Goal: Task Accomplishment & Management: Use online tool/utility

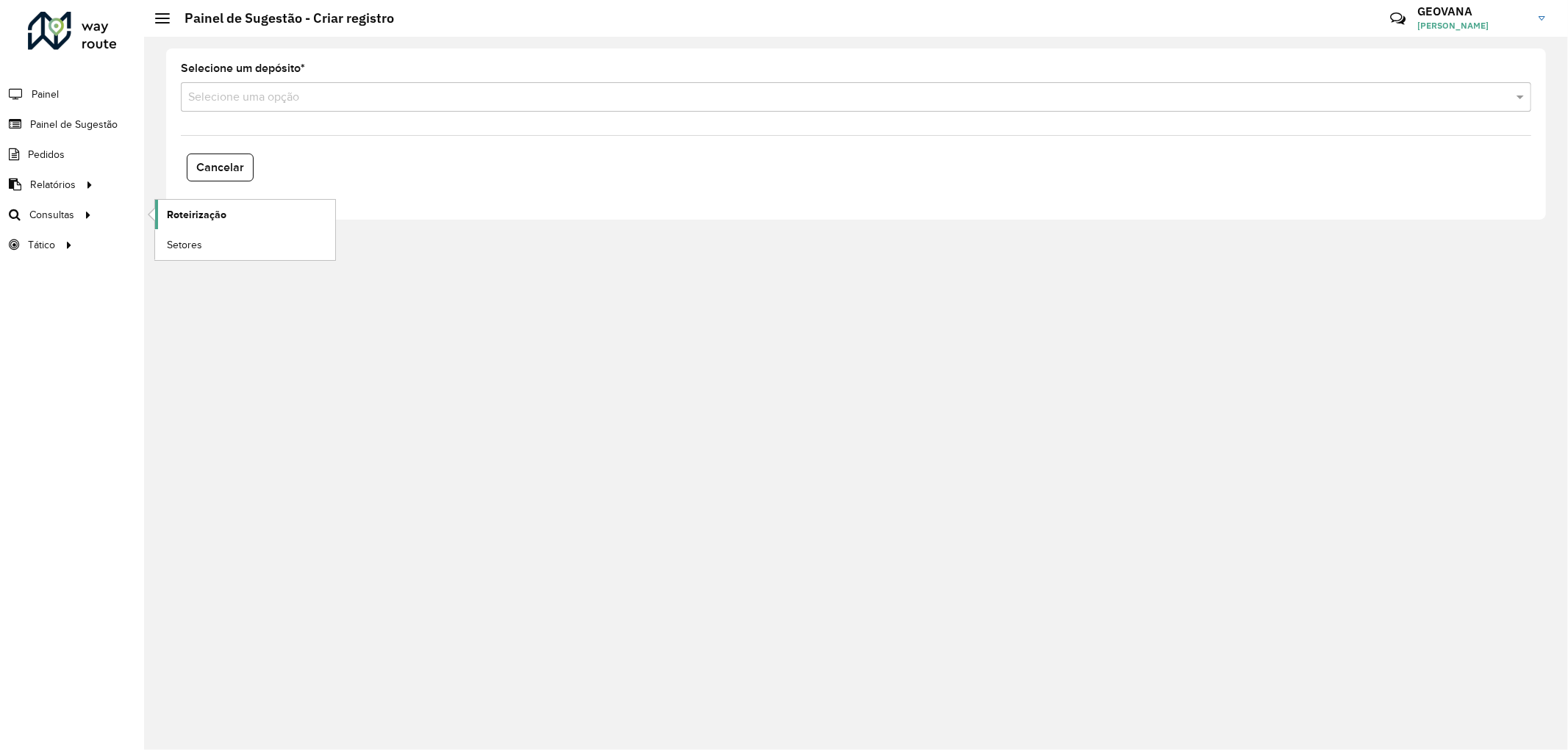
click at [162, 210] on link "Roteirização" at bounding box center [245, 215] width 180 height 30
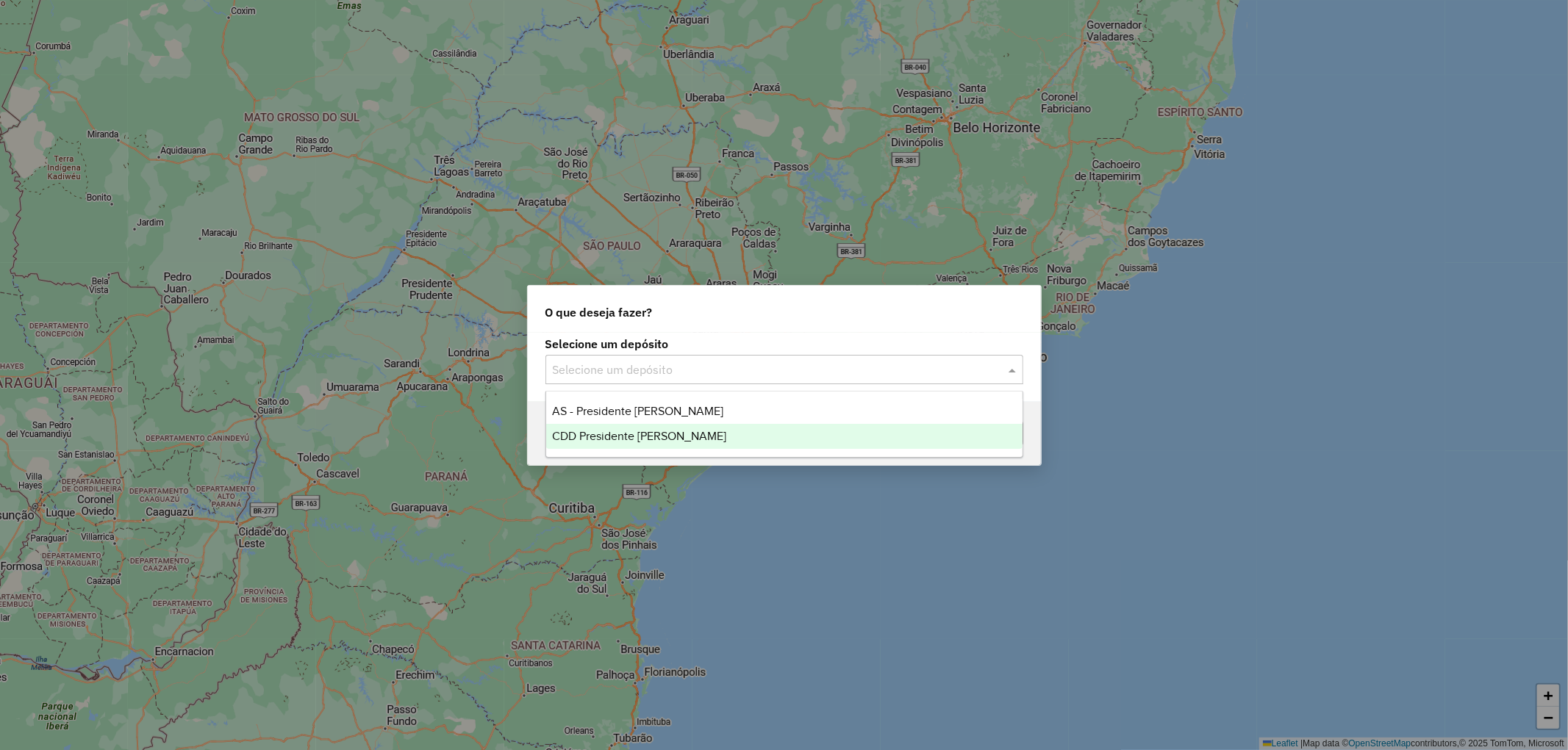
drag, startPoint x: 0, startPoint y: 0, endPoint x: 604, endPoint y: 432, distance: 742.6
click at [604, 432] on span "CDD Presidente [PERSON_NAME]" at bounding box center [639, 436] width 175 height 12
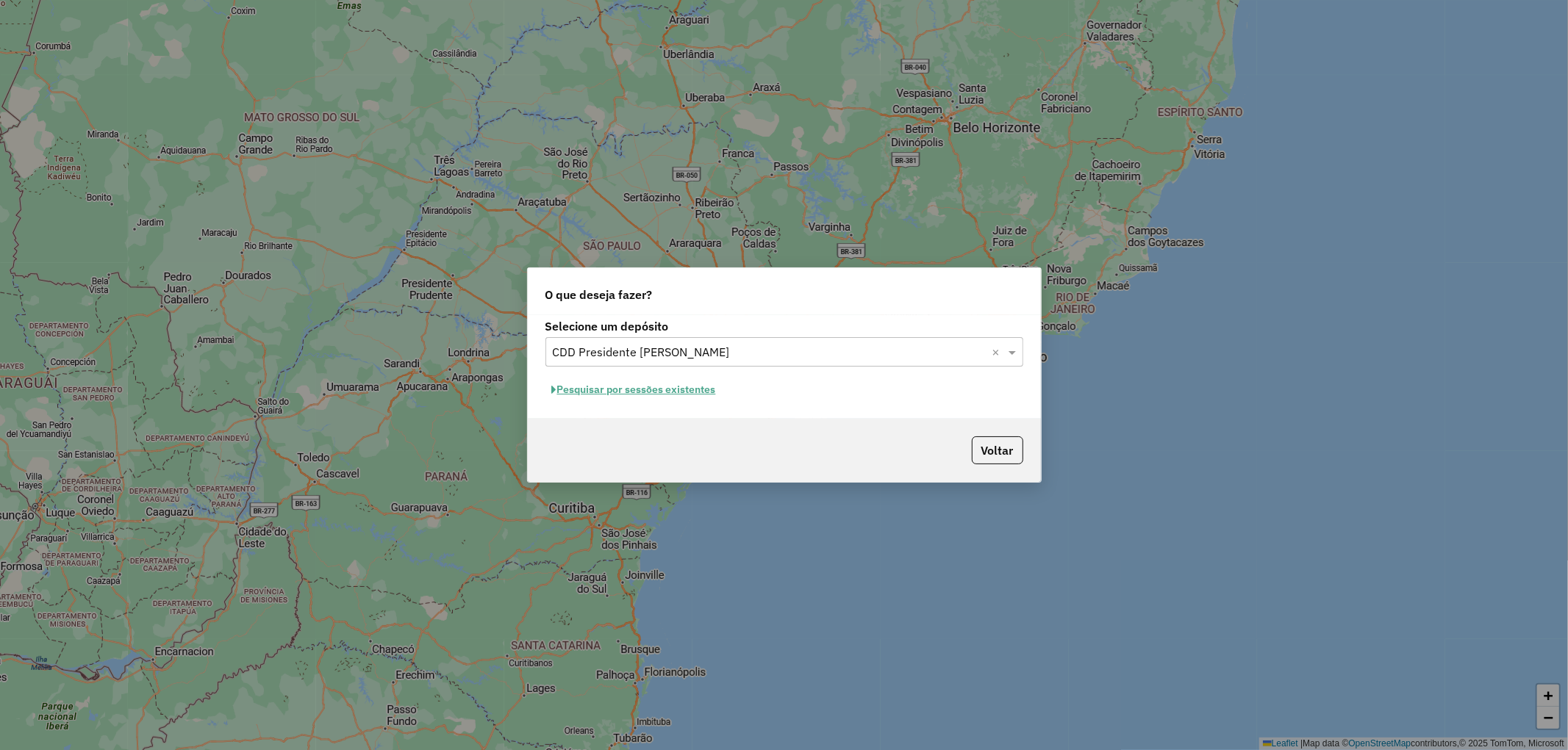
click at [682, 384] on button "Pesquisar por sessões existentes" at bounding box center [635, 390] width 177 height 22
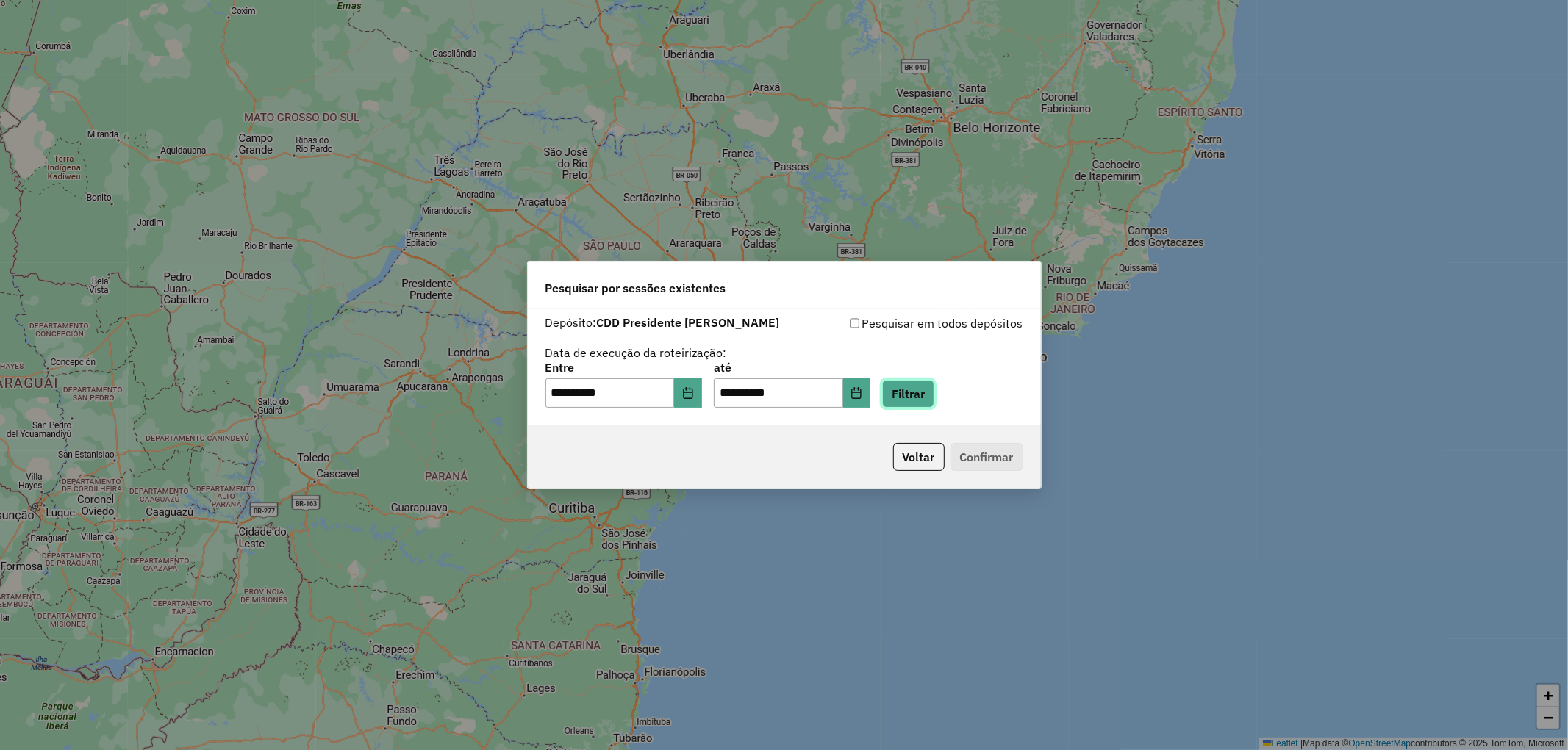
click at [930, 397] on button "Filtrar" at bounding box center [908, 394] width 52 height 28
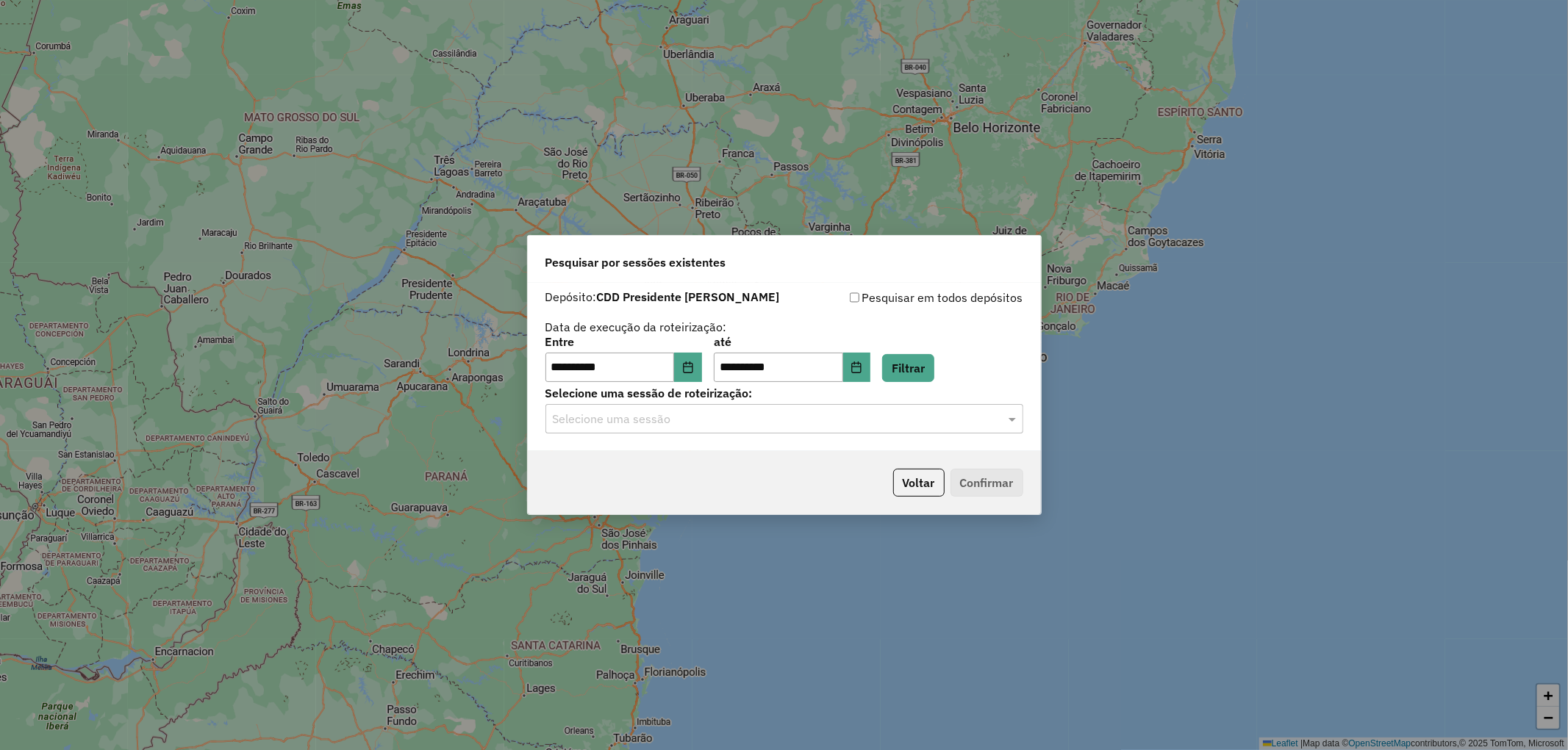
click at [707, 423] on input "text" at bounding box center [769, 419] width 434 height 18
click at [660, 461] on span "1293495 - 13/10/2025 16:19" at bounding box center [609, 461] width 115 height 12
click at [1005, 479] on button "Confirmar" at bounding box center [987, 483] width 73 height 28
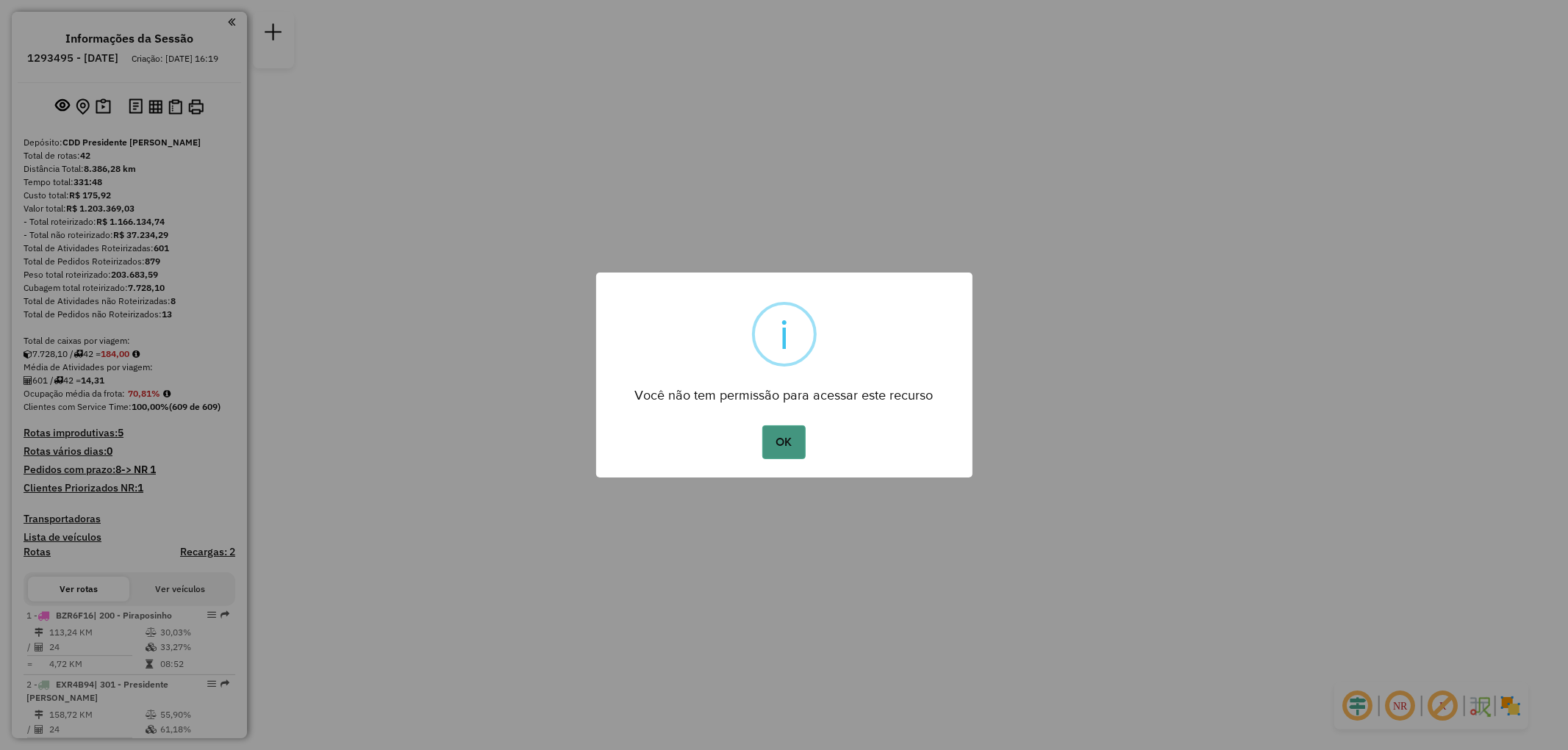
click at [775, 442] on button "OK" at bounding box center [784, 442] width 43 height 34
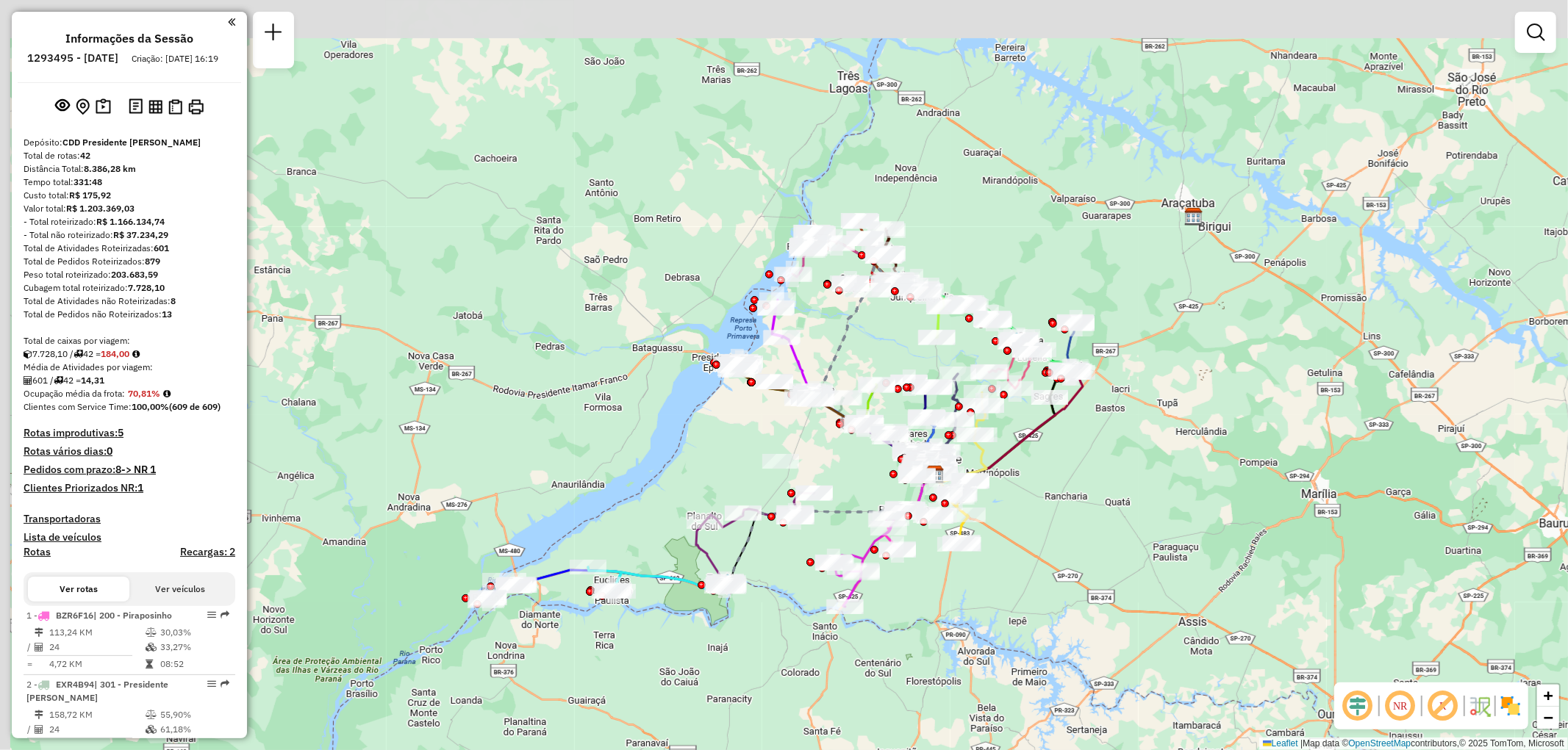
drag, startPoint x: 953, startPoint y: 328, endPoint x: 1011, endPoint y: 445, distance: 130.6
click at [1011, 445] on icon at bounding box center [1008, 427] width 148 height 110
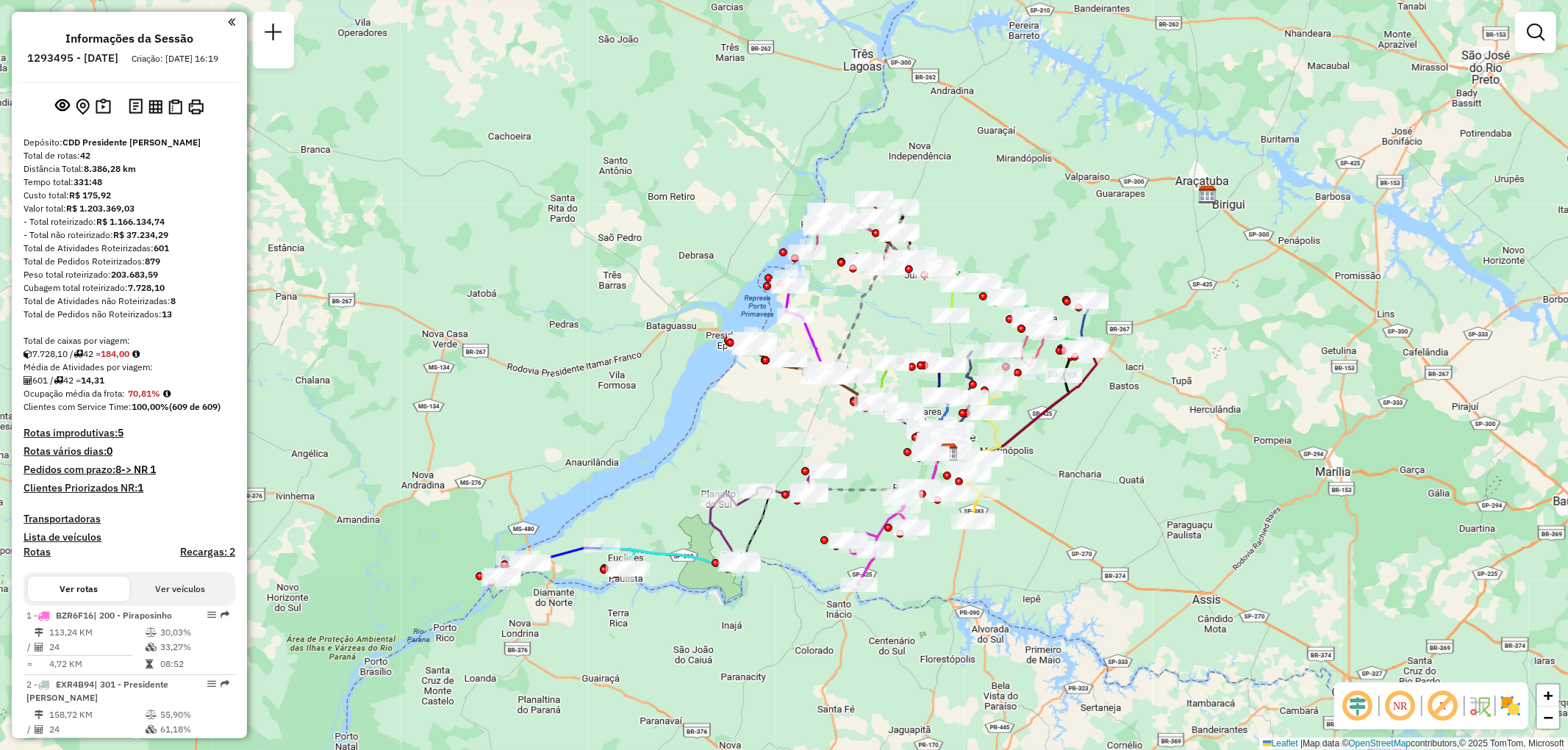
drag, startPoint x: 1045, startPoint y: 422, endPoint x: 1057, endPoint y: 403, distance: 22.5
click at [1057, 403] on icon at bounding box center [1022, 406] width 148 height 110
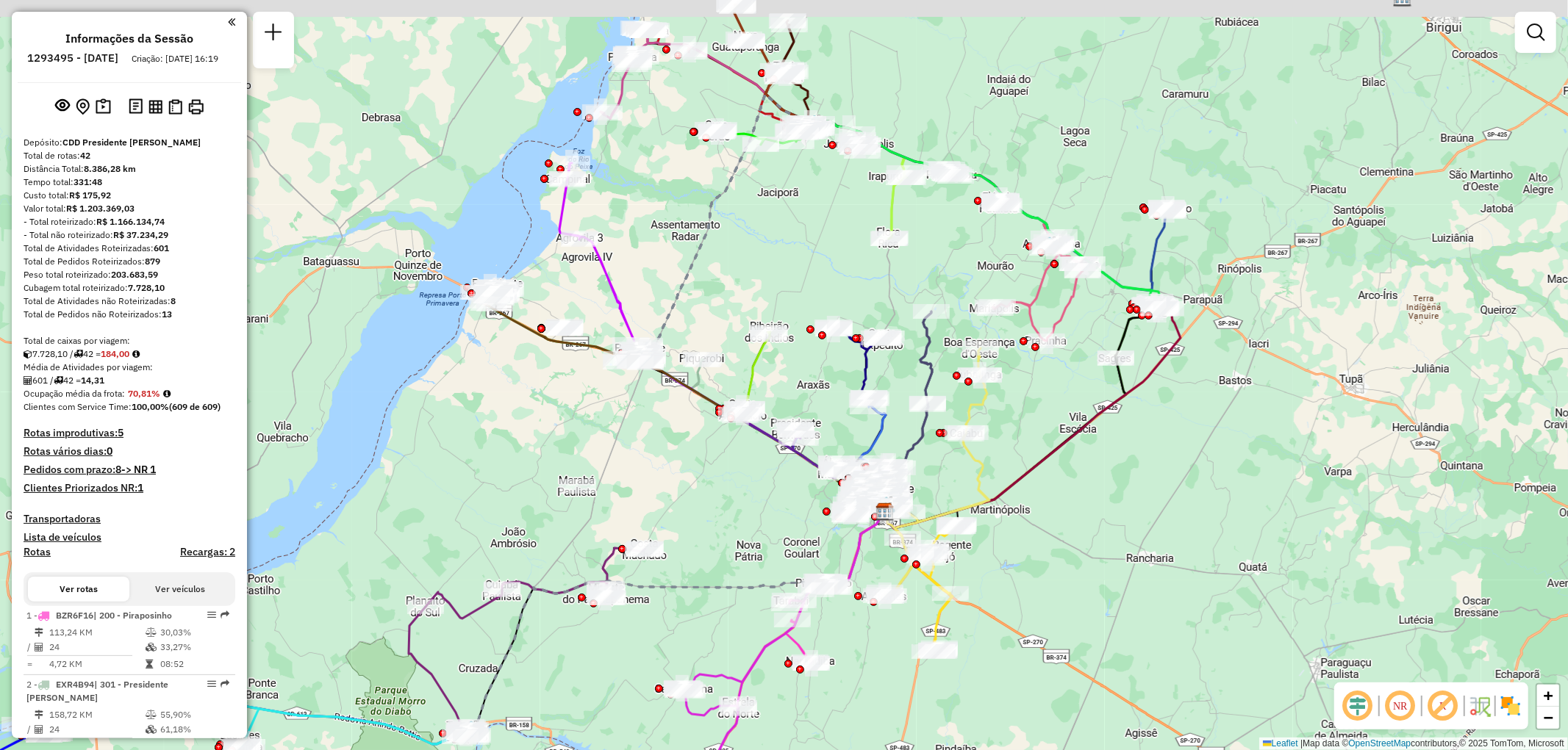
drag, startPoint x: 1019, startPoint y: 437, endPoint x: 1033, endPoint y: 472, distance: 37.7
click at [1033, 472] on icon at bounding box center [1031, 419] width 298 height 220
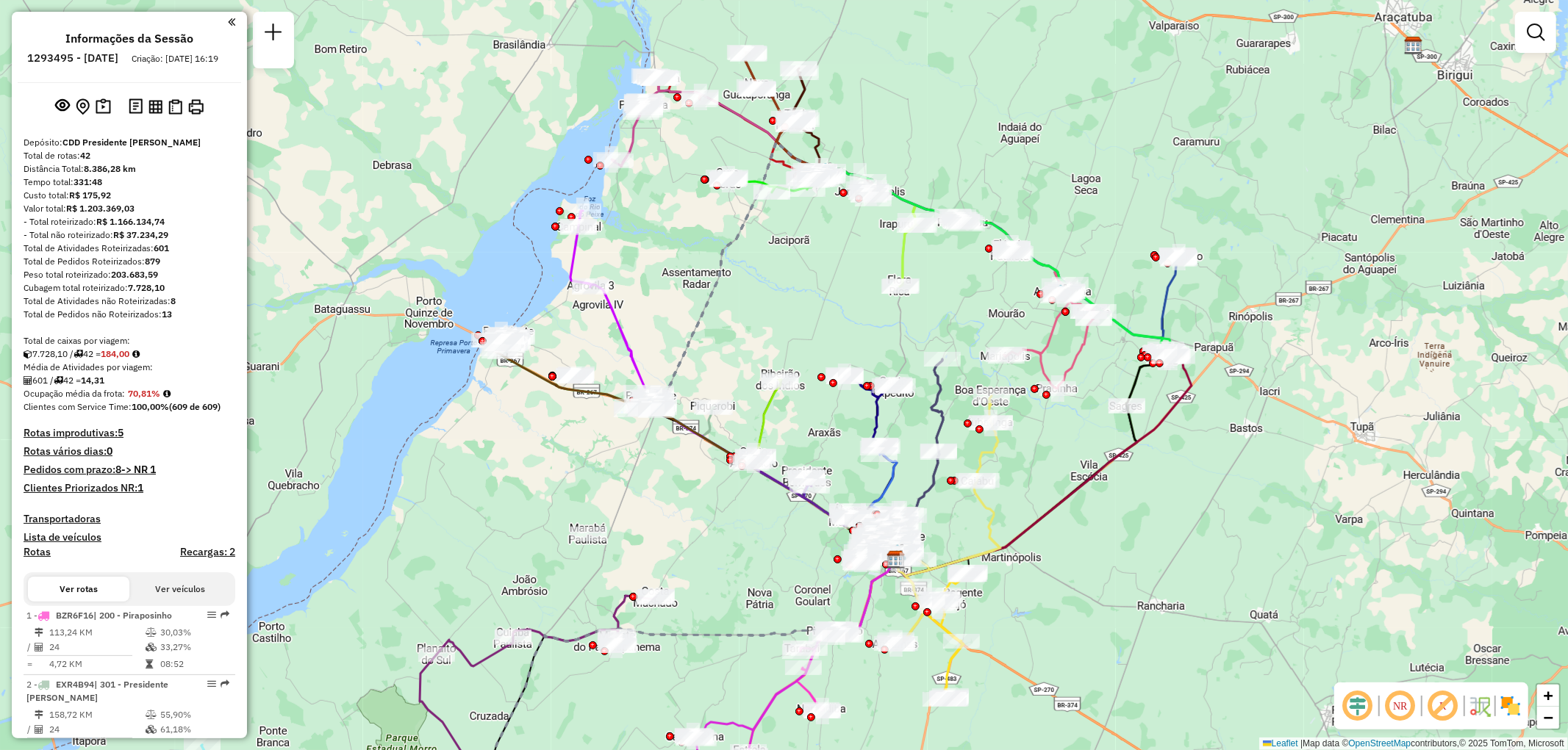
drag, startPoint x: 1033, startPoint y: 472, endPoint x: 1044, endPoint y: 520, distance: 49.2
click at [1044, 520] on icon at bounding box center [1043, 466] width 298 height 220
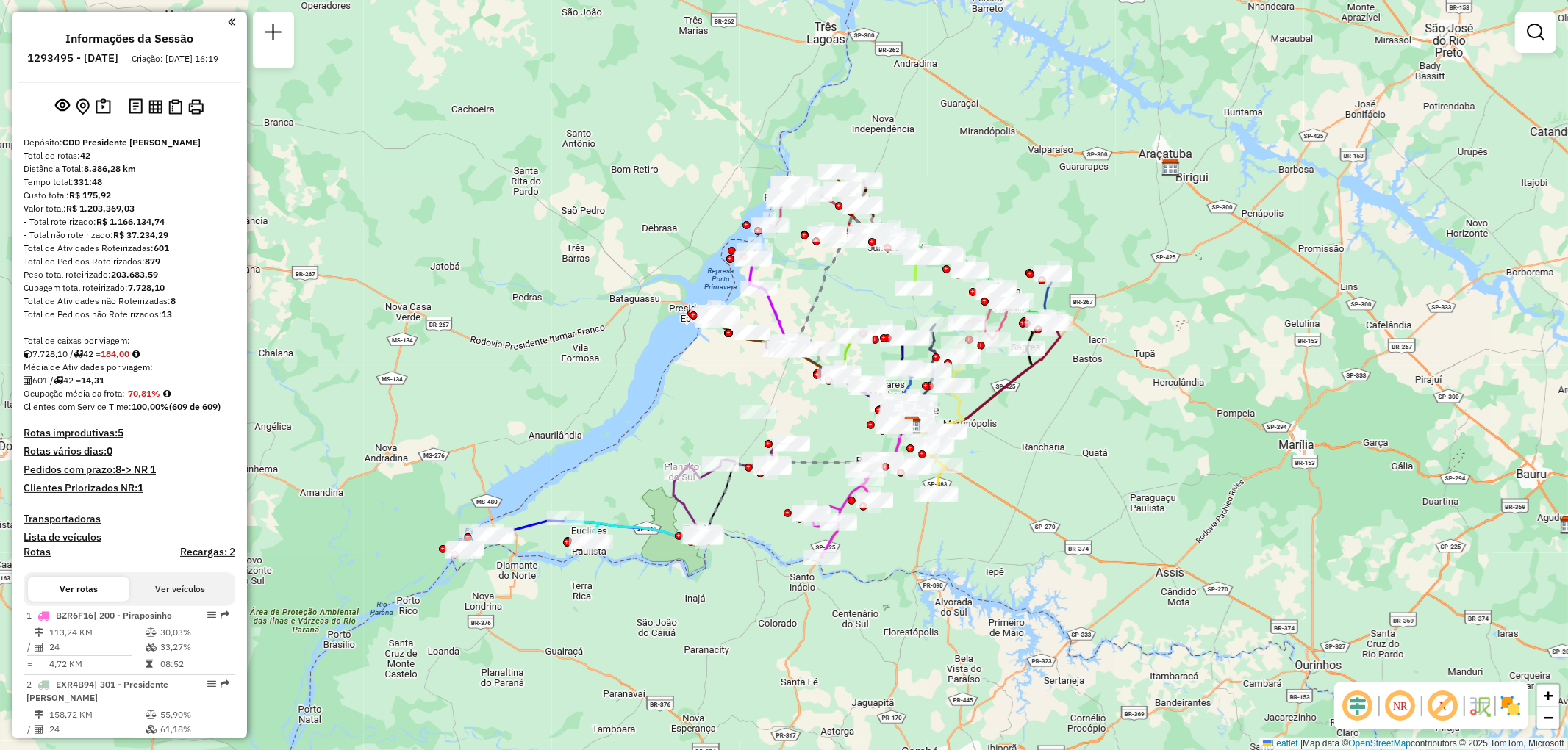
drag, startPoint x: 1140, startPoint y: 298, endPoint x: 1097, endPoint y: 203, distance: 104.3
click at [1097, 203] on div "Janela de atendimento Grade de atendimento Capacidade Transportadoras Veículos …" at bounding box center [784, 375] width 1568 height 750
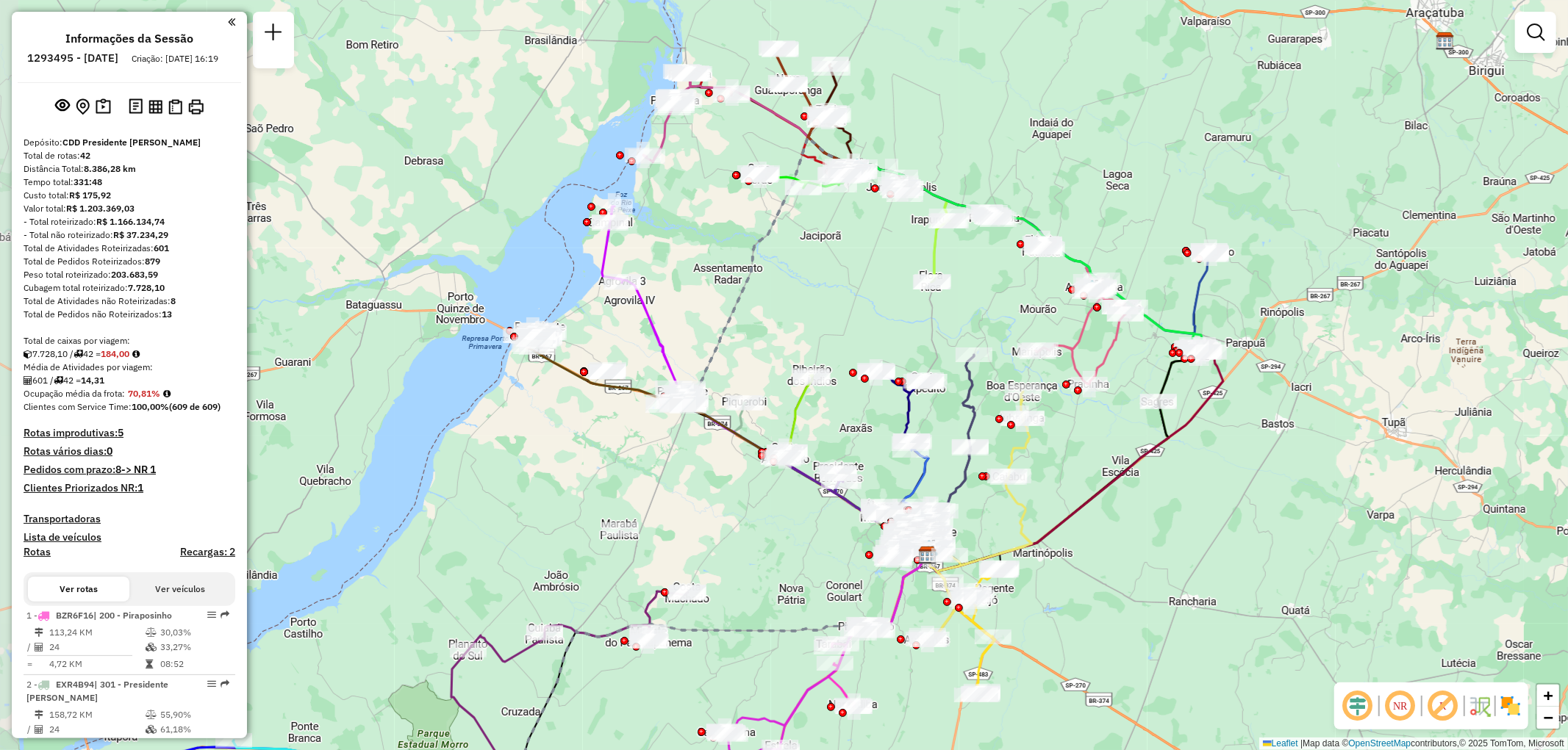
drag, startPoint x: 1007, startPoint y: 225, endPoint x: 1118, endPoint y: 155, distance: 131.2
click at [1118, 155] on div "Janela de atendimento Grade de atendimento Capacidade Transportadoras Veículos …" at bounding box center [784, 375] width 1568 height 750
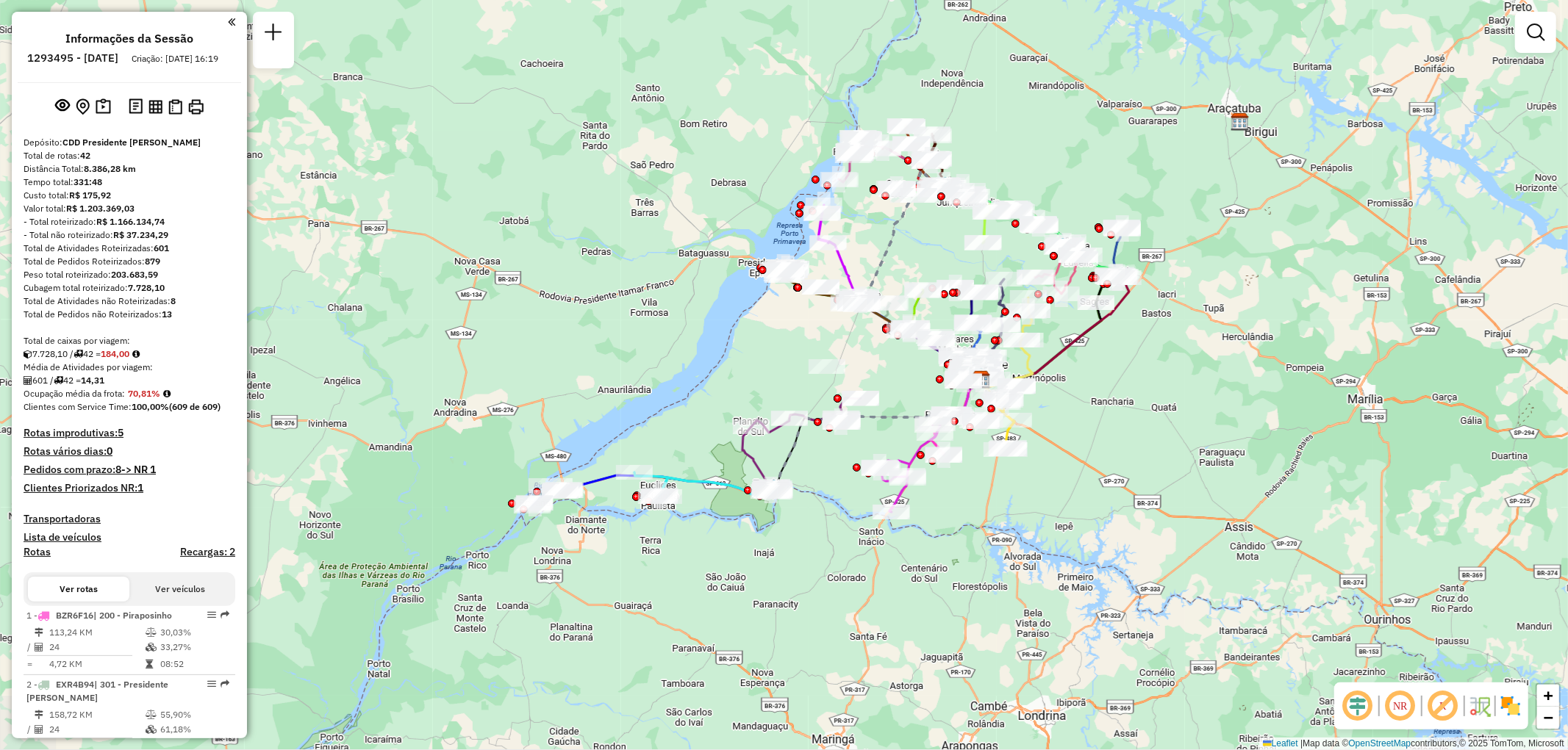
drag, startPoint x: 1064, startPoint y: 481, endPoint x: 1124, endPoint y: 416, distance: 88.5
click at [1124, 416] on div "Janela de atendimento Grade de atendimento Capacidade Transportadoras Veículos …" at bounding box center [784, 375] width 1568 height 750
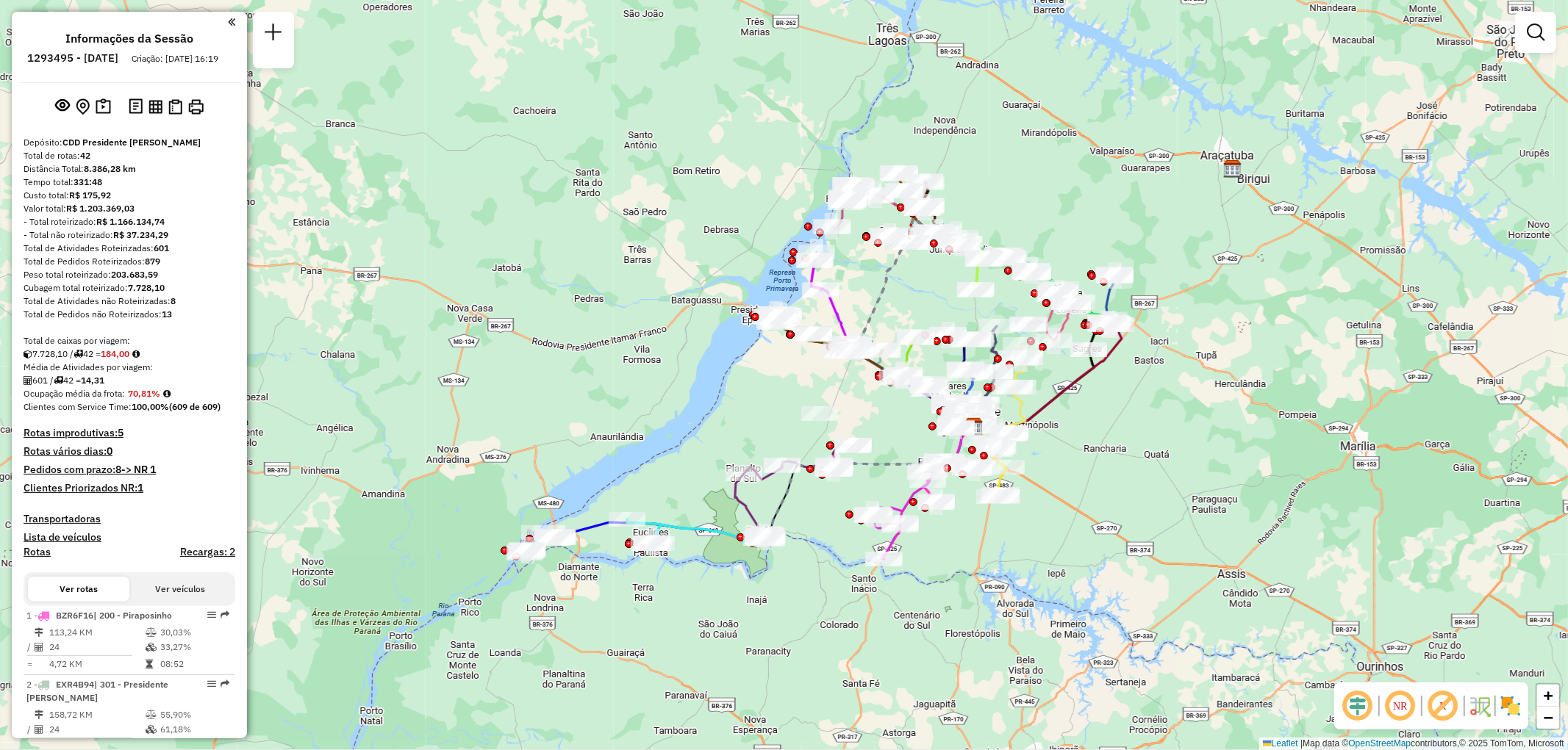
drag, startPoint x: 1124, startPoint y: 416, endPoint x: 1116, endPoint y: 463, distance: 47.7
click at [1116, 463] on div "Janela de atendimento Grade de atendimento Capacidade Transportadoras Veículos …" at bounding box center [784, 375] width 1568 height 750
